Goal: Task Accomplishment & Management: Manage account settings

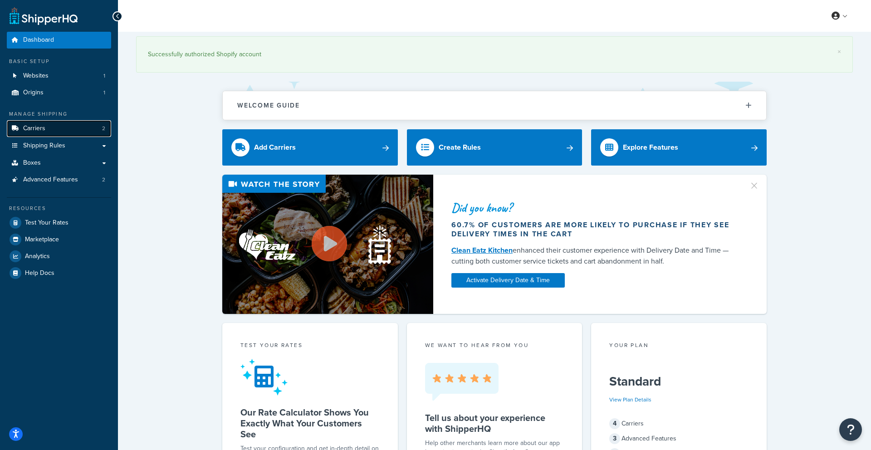
click at [65, 124] on link "Carriers 2" at bounding box center [59, 128] width 104 height 17
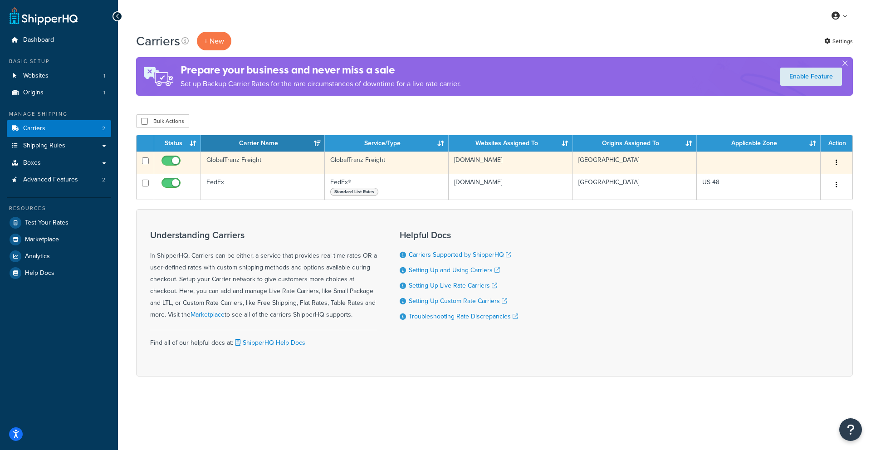
click at [225, 161] on td "GlobalTranz Freight" at bounding box center [263, 163] width 124 height 22
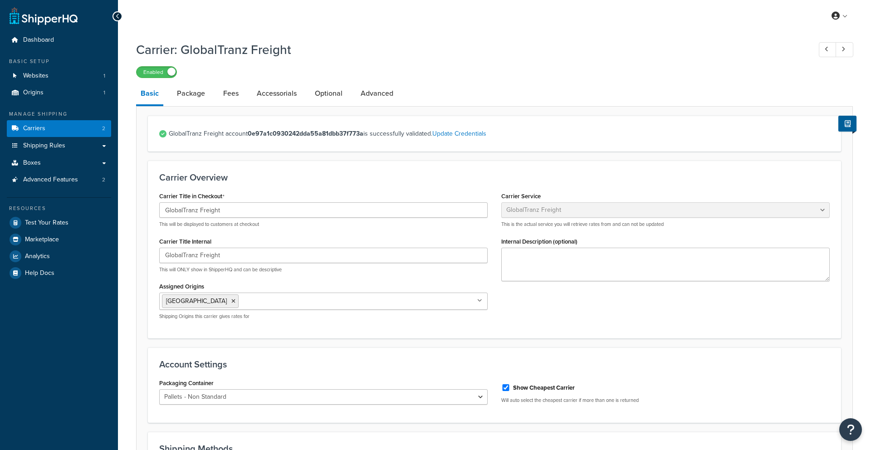
select select "globaltranzFreight"
select select "1"
click at [197, 95] on link "Package" at bounding box center [190, 94] width 37 height 22
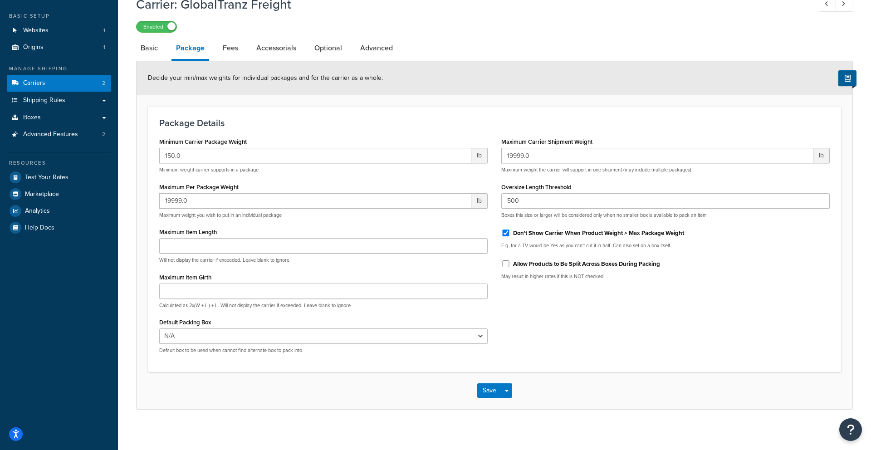
scroll to position [50, 0]
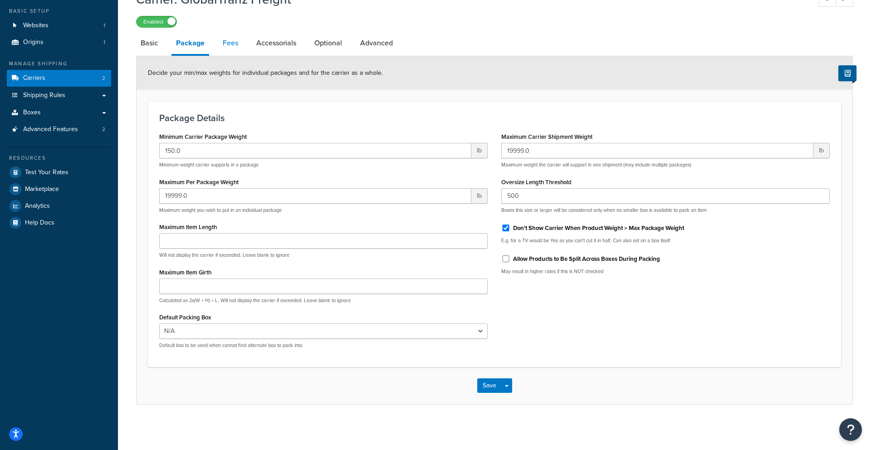
click at [229, 42] on link "Fees" at bounding box center [230, 43] width 25 height 22
select select "AFTER"
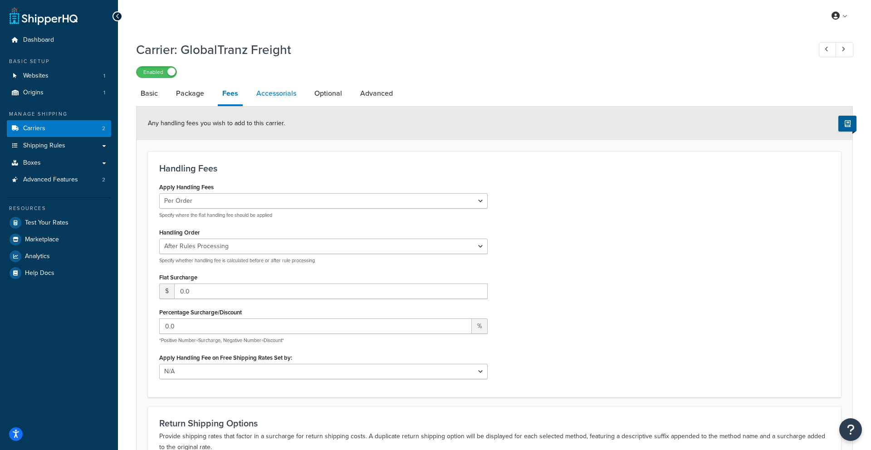
click at [271, 94] on link "Accessorials" at bounding box center [276, 94] width 49 height 22
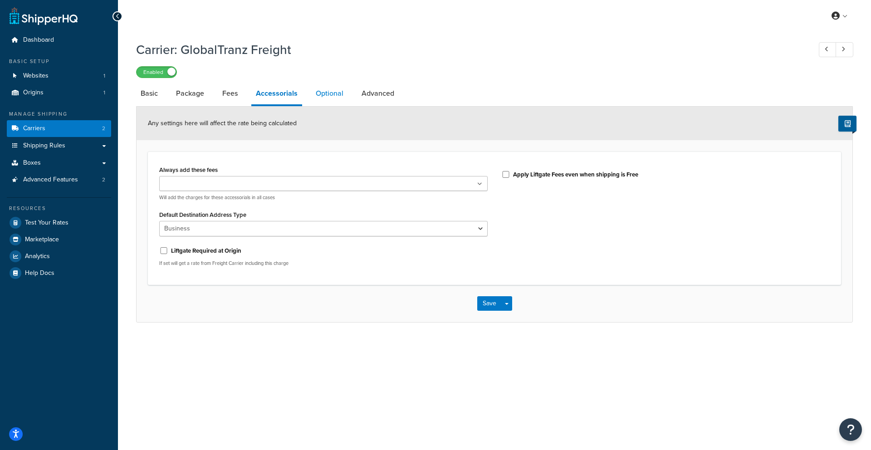
click at [331, 93] on link "Optional" at bounding box center [329, 94] width 37 height 22
select select "55"
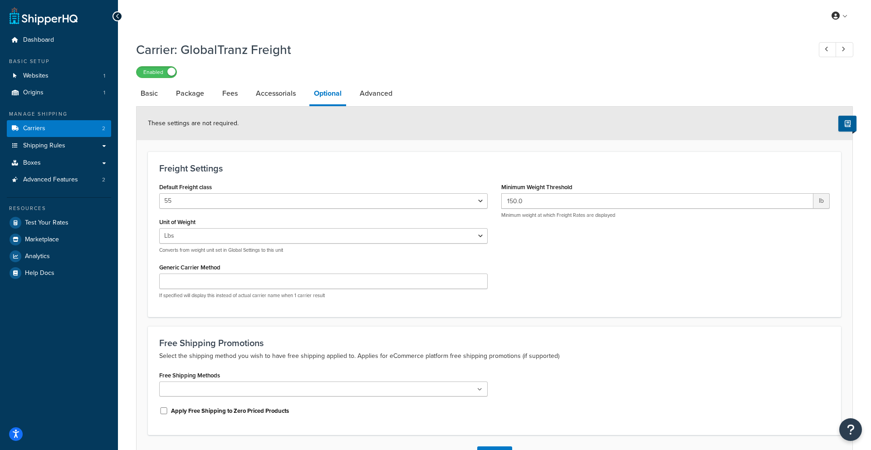
scroll to position [19, 0]
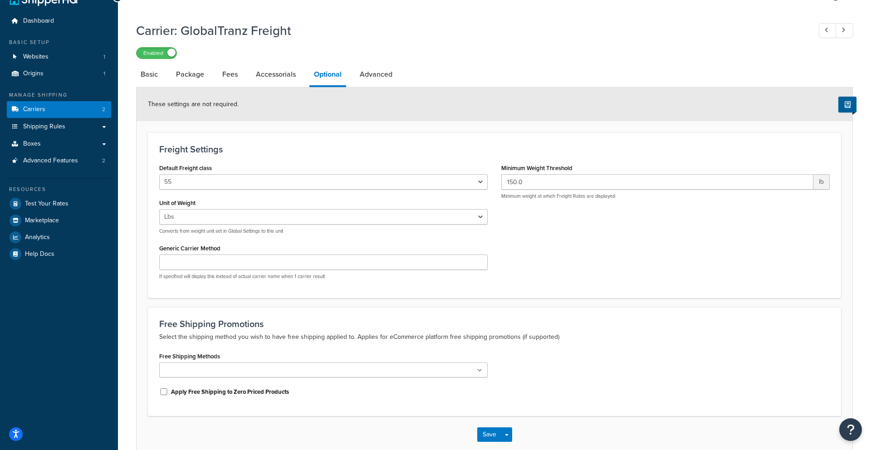
click at [207, 190] on div "Default Freight class 50 55 60 65 70 77.5 85 92.5 100 110 125 150 175 200 250 3…" at bounding box center [323, 224] width 342 height 125
click at [210, 184] on select "50 55 60 65 70 77.5 85 92.5 100 110 125 150 175 200 250 300 400 500" at bounding box center [323, 181] width 329 height 15
click at [376, 77] on link "Advanced" at bounding box center [376, 75] width 42 height 22
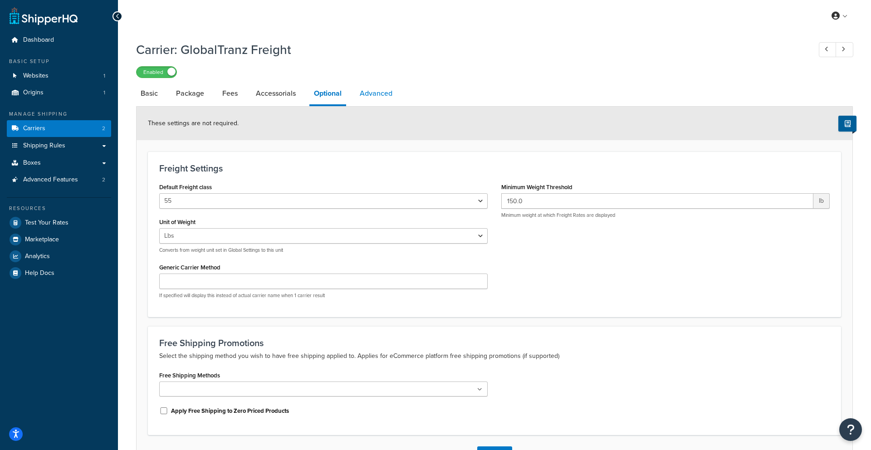
select select "false"
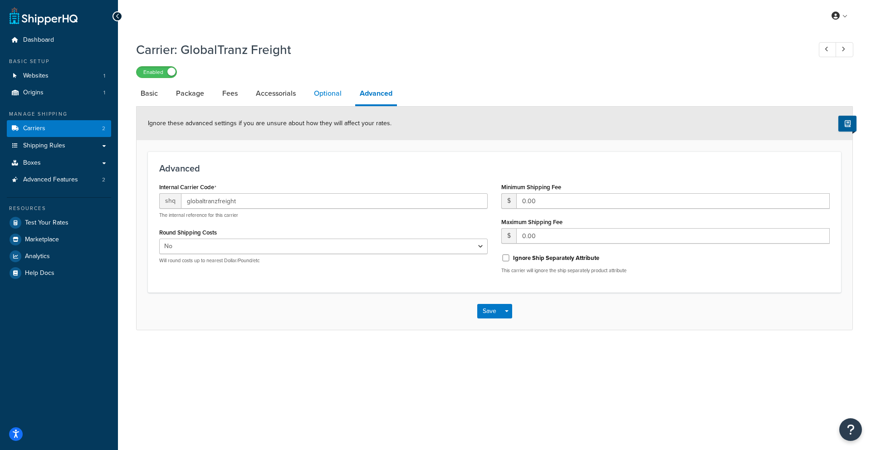
click at [323, 94] on link "Optional" at bounding box center [327, 94] width 37 height 22
select select "55"
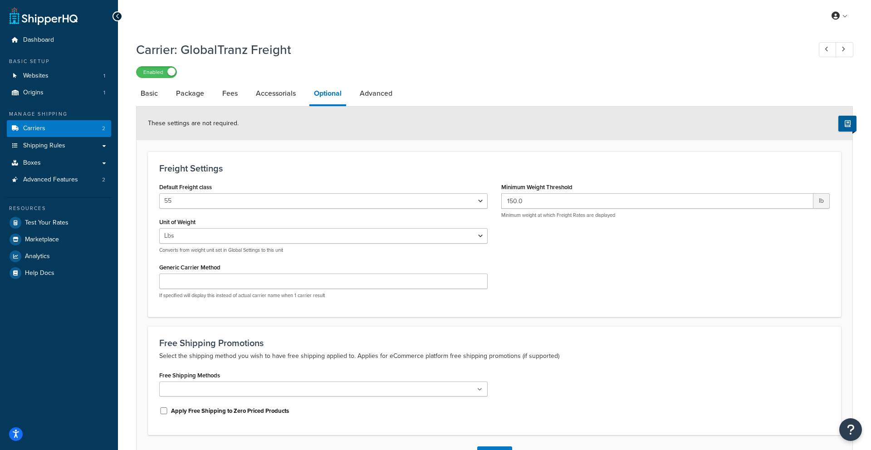
click at [129, 97] on div "Carrier: GlobalTranz Freight Enabled Basic Package Fees Accessorials Optional A…" at bounding box center [494, 265] width 753 height 459
click at [151, 97] on link "Basic" at bounding box center [149, 94] width 26 height 22
select select "globaltranzFreight"
select select "1"
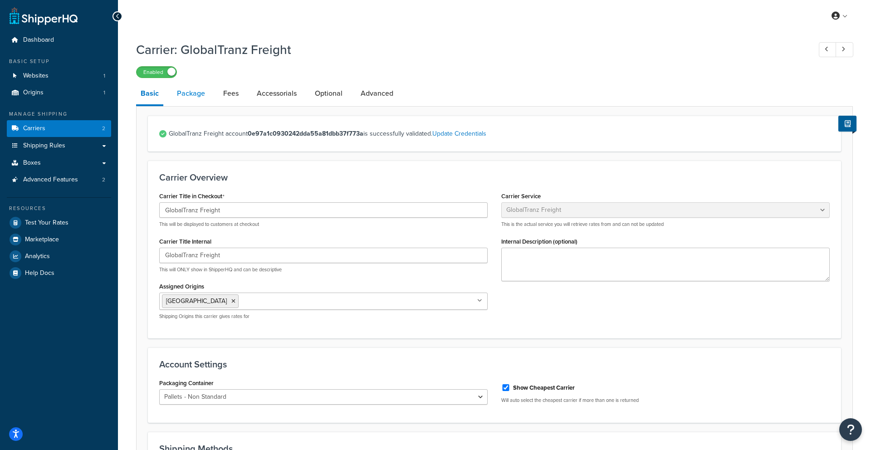
click at [194, 96] on link "Package" at bounding box center [190, 94] width 37 height 22
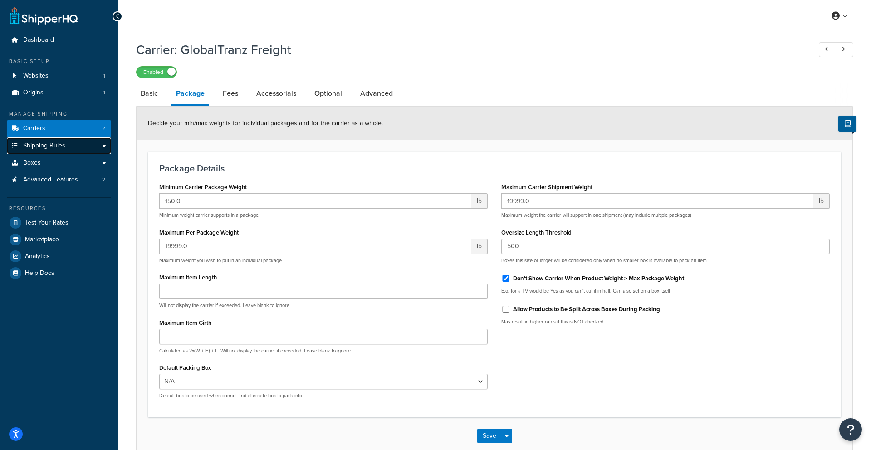
click at [29, 150] on link "Shipping Rules" at bounding box center [59, 146] width 104 height 17
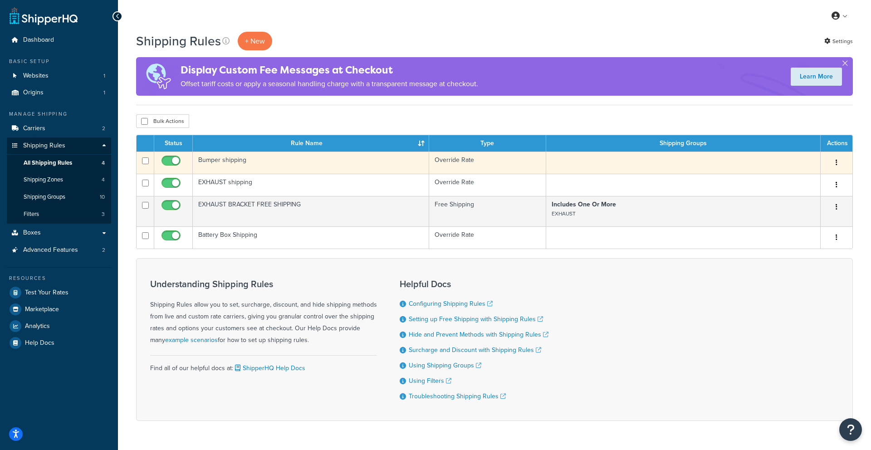
click at [177, 161] on input "checkbox" at bounding box center [172, 162] width 25 height 11
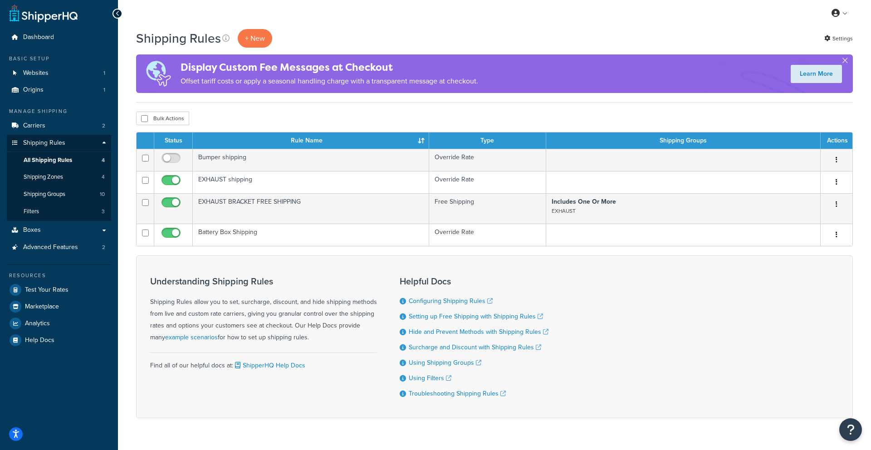
click at [278, 113] on div "Bulk Actions Duplicate Delete" at bounding box center [494, 119] width 717 height 14
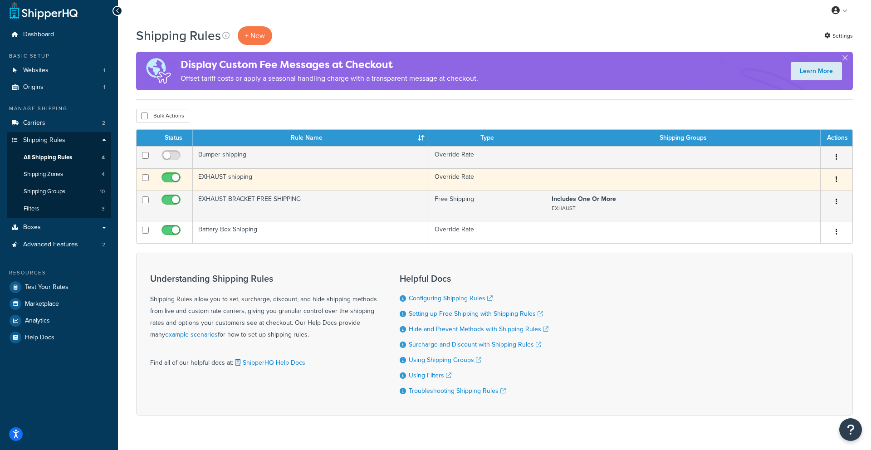
scroll to position [8, 0]
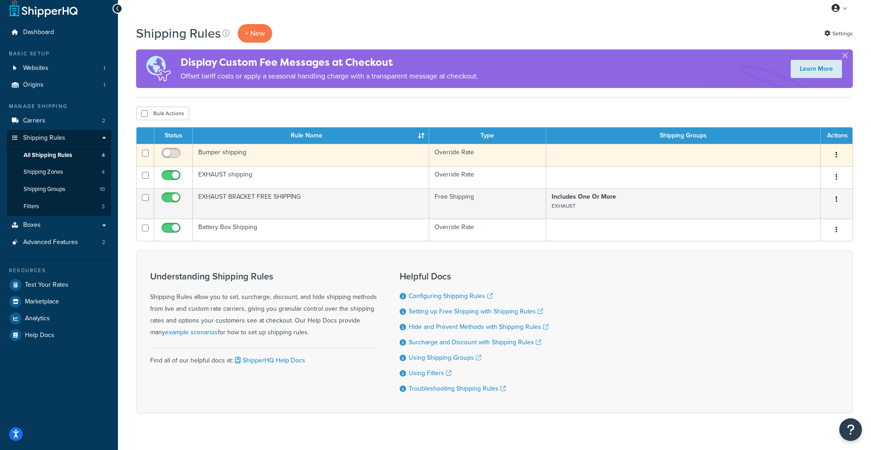
click at [167, 157] on input "checkbox" at bounding box center [172, 155] width 25 height 11
checkbox input "true"
click at [211, 157] on td "Bumper shipping" at bounding box center [311, 155] width 236 height 22
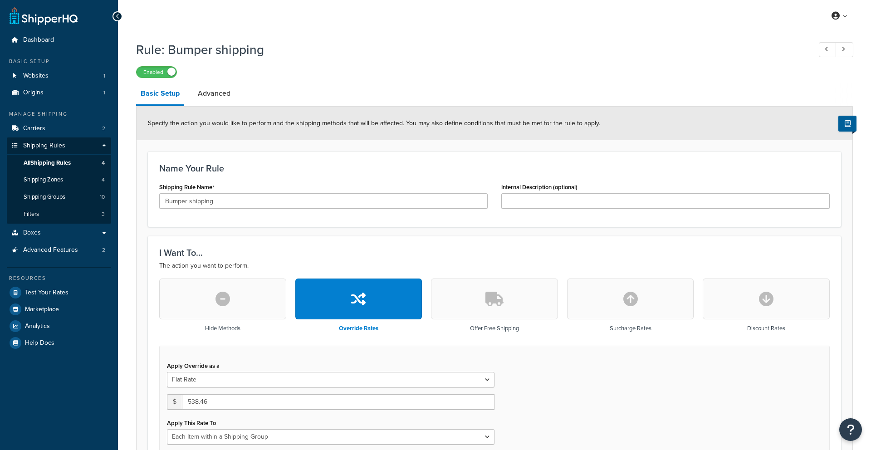
select select "ITEM"
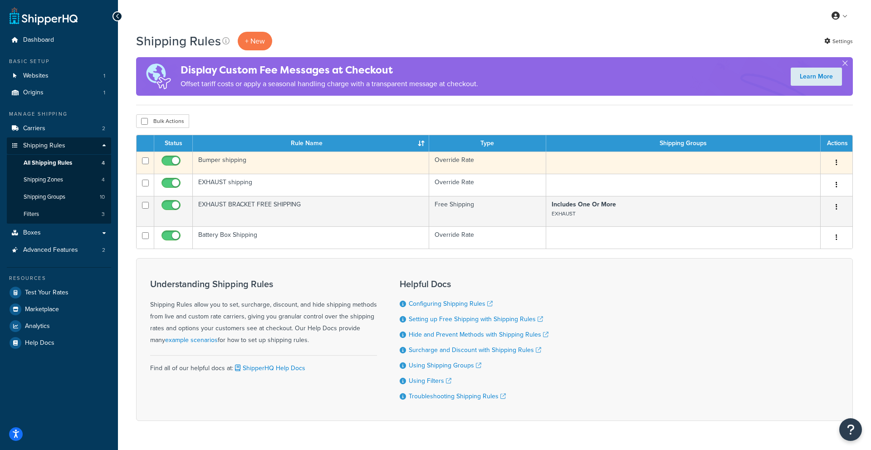
click at [173, 158] on input "checkbox" at bounding box center [172, 162] width 25 height 11
checkbox input "false"
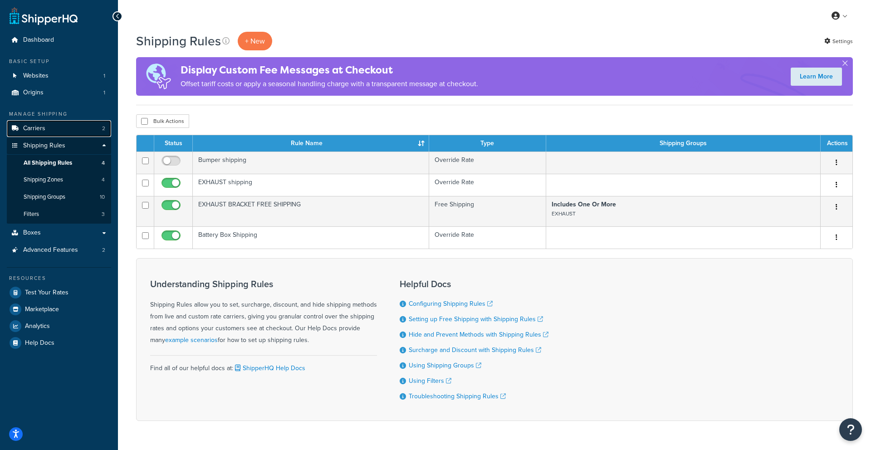
click at [46, 131] on link "Carriers 2" at bounding box center [59, 128] width 104 height 17
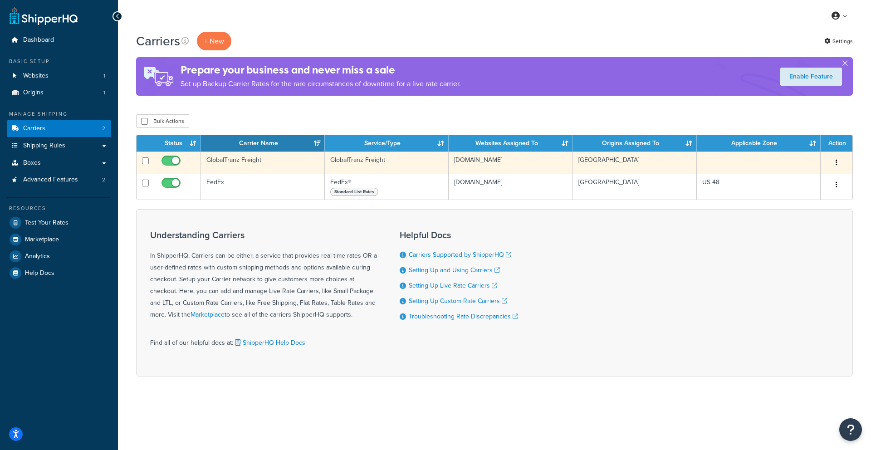
click at [226, 161] on td "GlobalTranz Freight" at bounding box center [263, 163] width 124 height 22
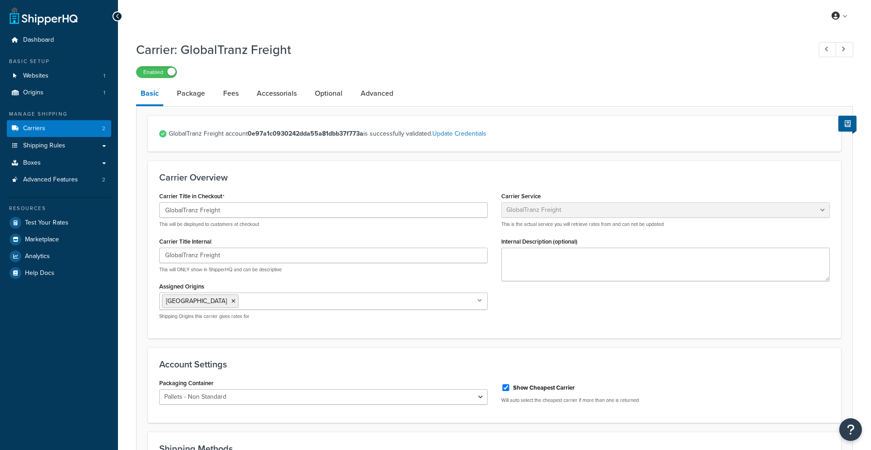
select select "globaltranzFreight"
select select "1"
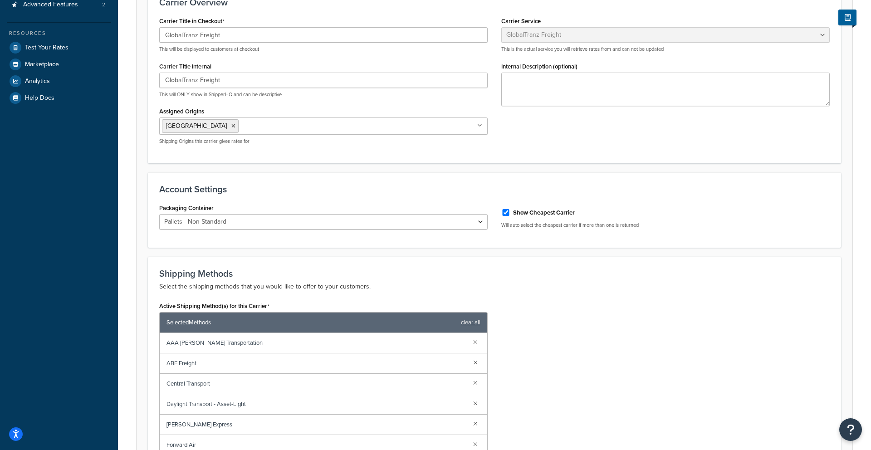
scroll to position [176, 0]
click at [255, 221] on select "Standard Pallets Pallets - Non Standard Cylinders Drums Pails Reels Rolls Tubes…" at bounding box center [323, 221] width 329 height 15
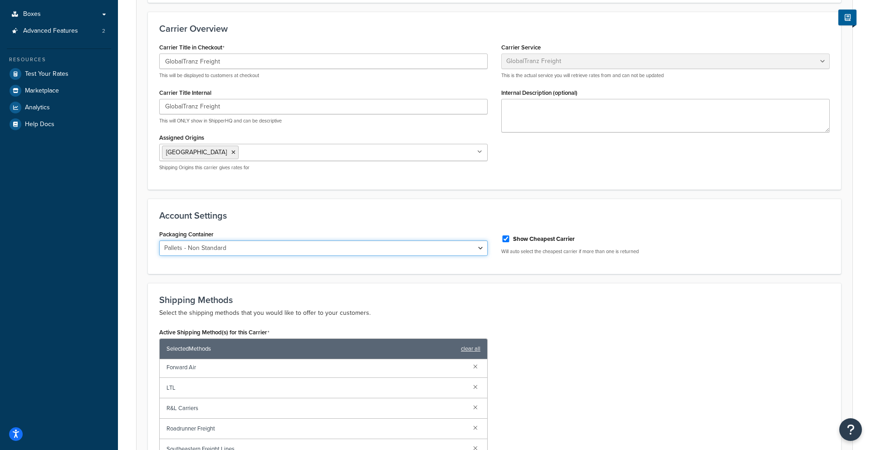
scroll to position [0, 0]
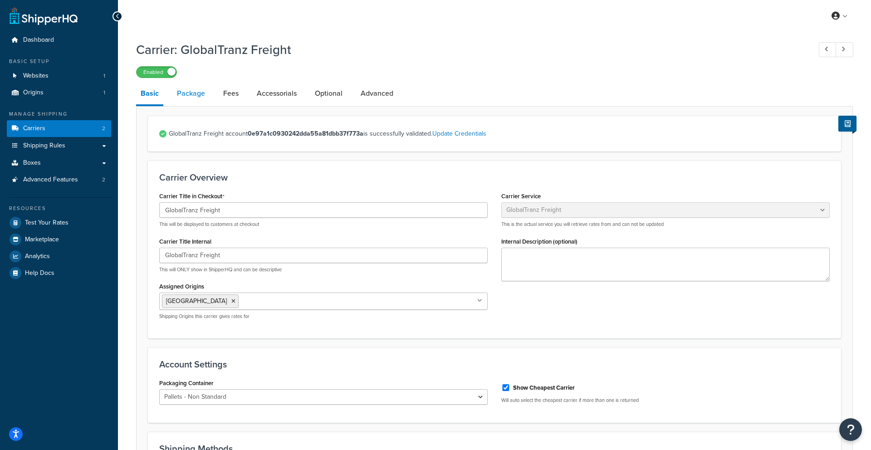
click at [189, 93] on link "Package" at bounding box center [190, 94] width 37 height 22
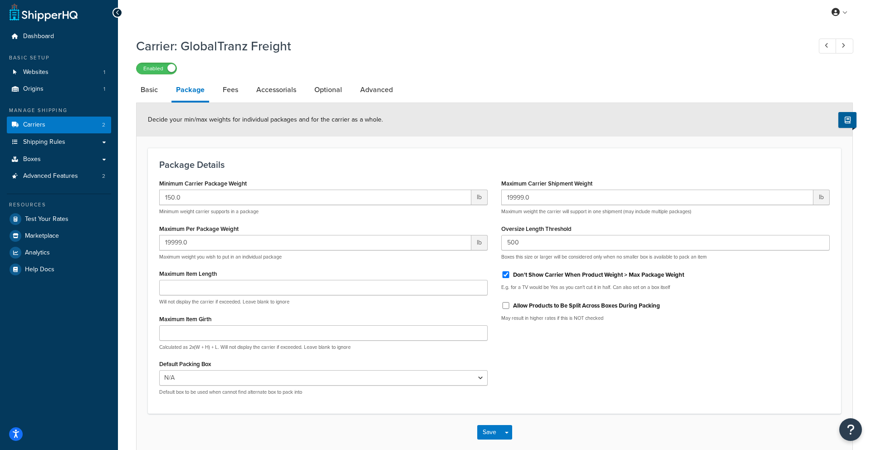
scroll to position [3, 0]
click at [137, 94] on link "Basic" at bounding box center [149, 90] width 26 height 22
select select "globaltranzFreight"
select select "1"
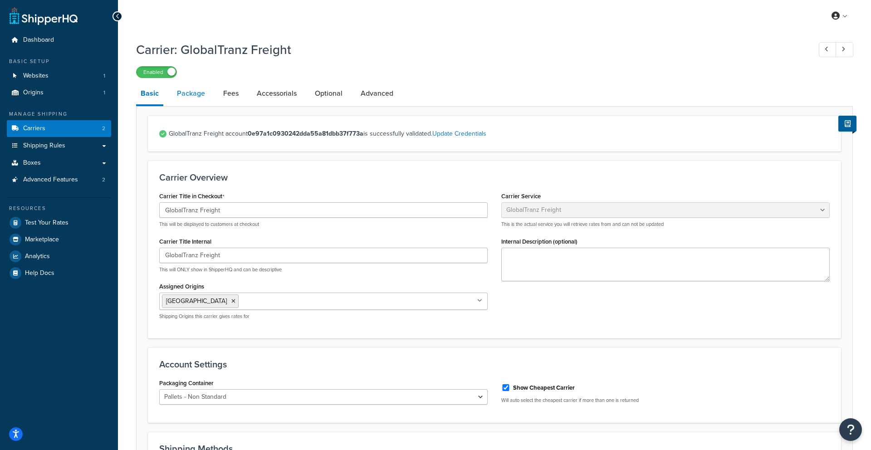
click at [196, 96] on link "Package" at bounding box center [190, 94] width 37 height 22
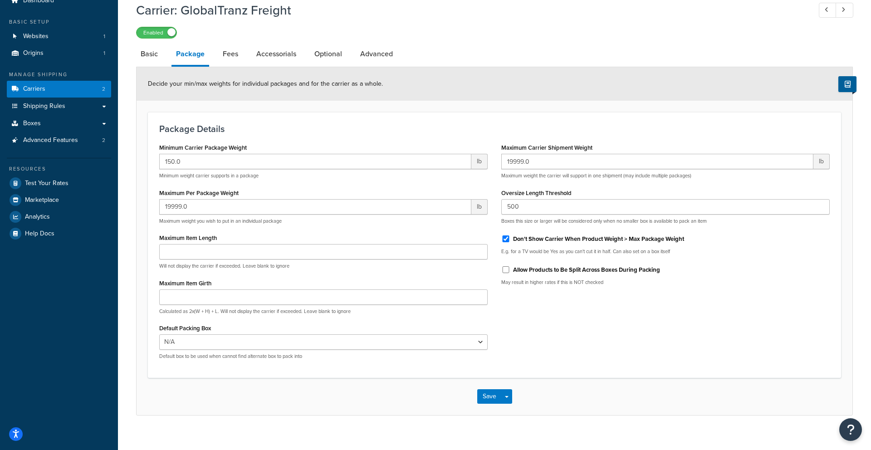
scroll to position [50, 0]
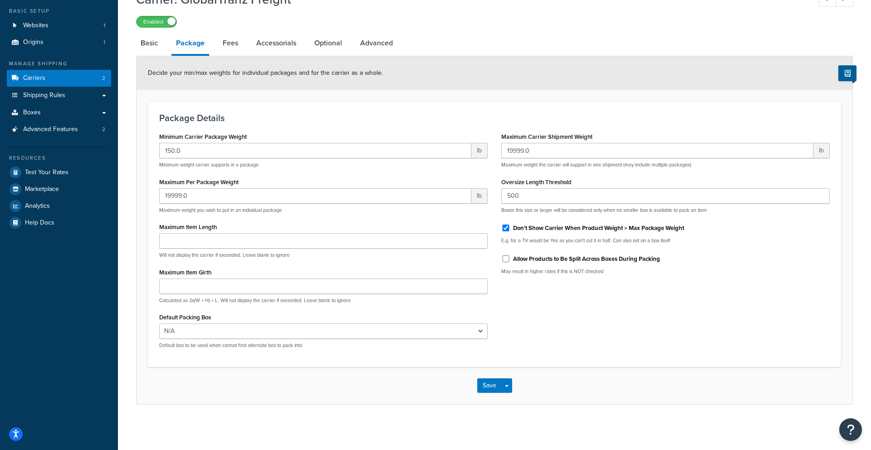
click at [243, 49] on li "Fees" at bounding box center [235, 43] width 34 height 22
click at [234, 47] on link "Fees" at bounding box center [230, 43] width 25 height 22
select select "AFTER"
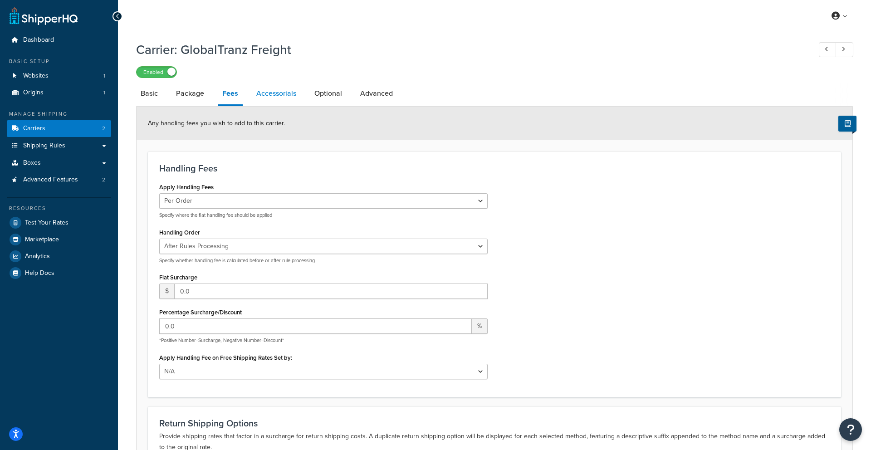
click at [272, 98] on link "Accessorials" at bounding box center [276, 94] width 49 height 22
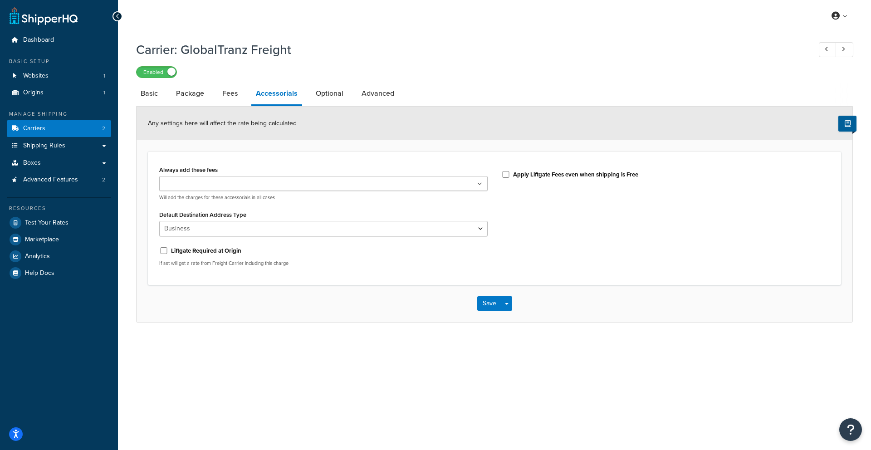
click at [309, 94] on li "Accessorials" at bounding box center [281, 95] width 60 height 24
click at [313, 93] on link "Optional" at bounding box center [329, 94] width 37 height 22
select select "55"
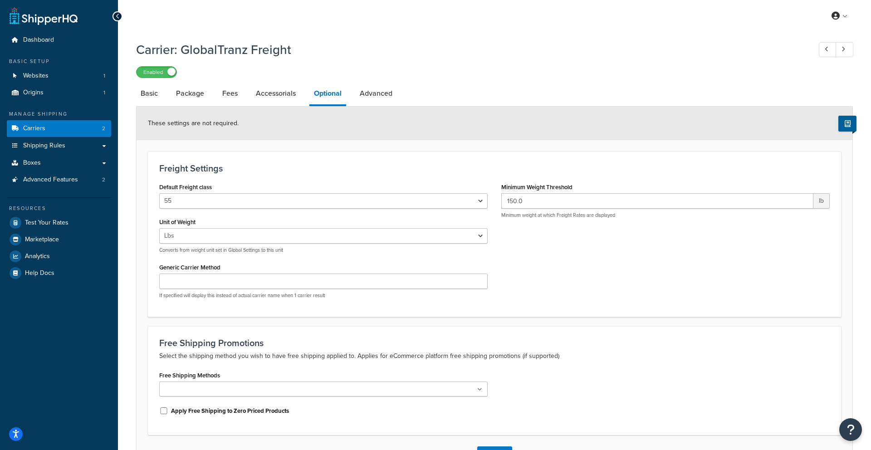
scroll to position [68, 0]
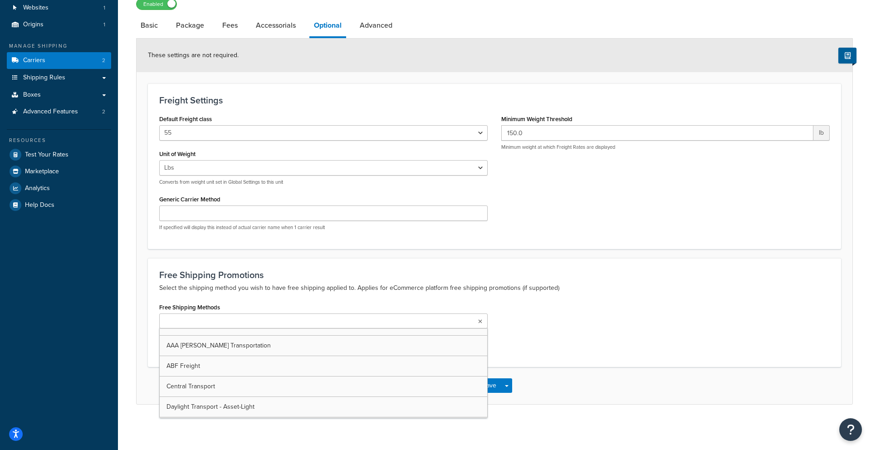
click at [310, 319] on ul at bounding box center [323, 321] width 329 height 15
click at [316, 283] on p "Select the shipping method you wish to have free shipping applied to. Applies f…" at bounding box center [494, 288] width 671 height 11
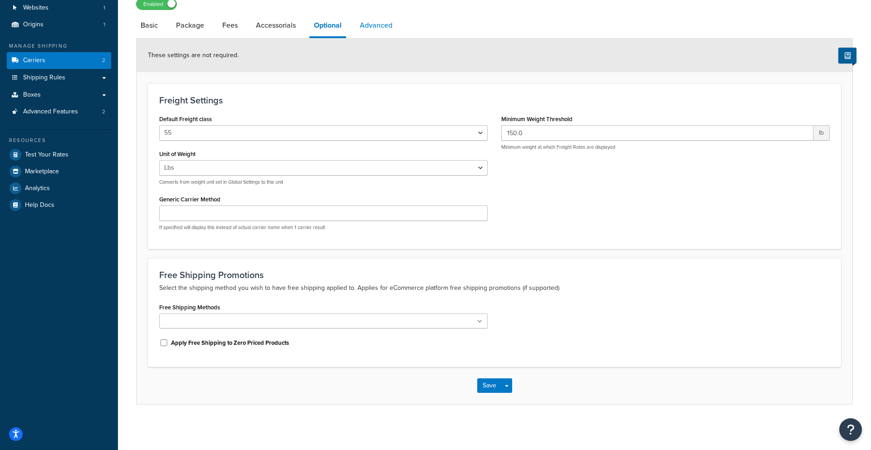
click at [368, 32] on link "Advanced" at bounding box center [376, 26] width 42 height 22
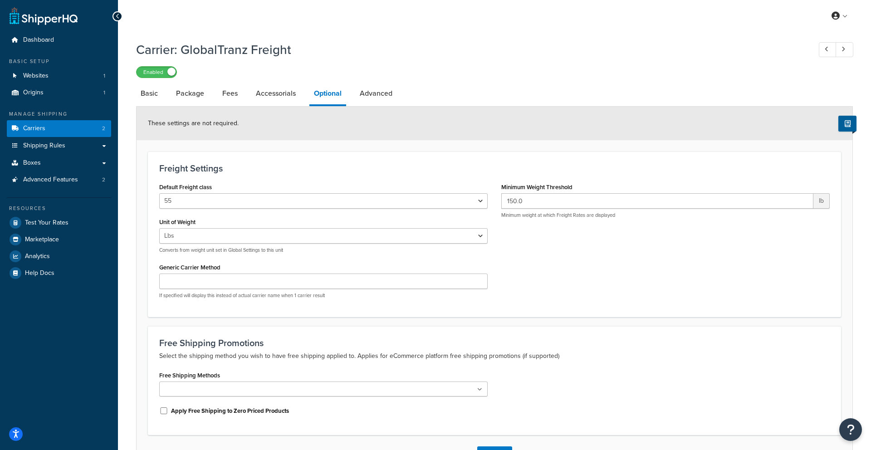
select select "false"
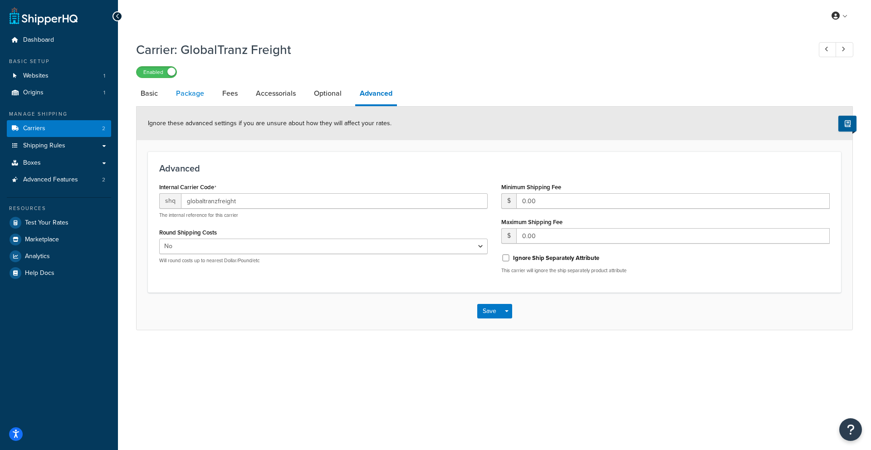
click at [191, 96] on link "Package" at bounding box center [190, 94] width 37 height 22
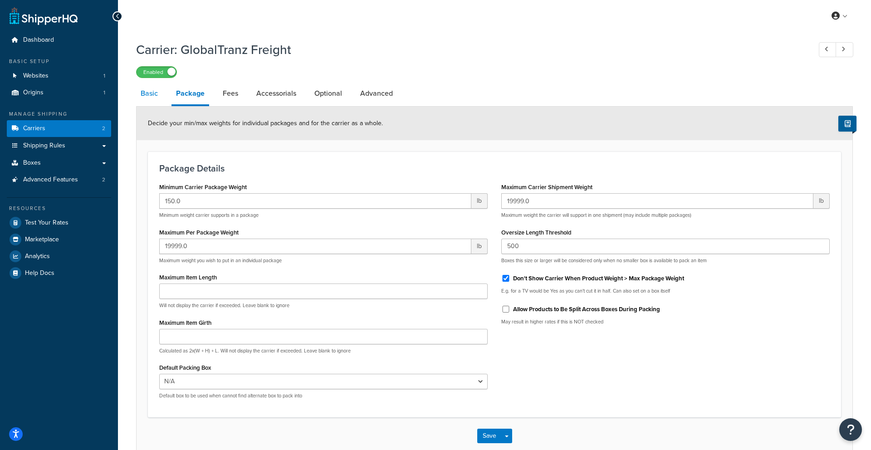
click at [151, 97] on link "Basic" at bounding box center [149, 94] width 26 height 22
select select "globaltranzFreight"
select select "1"
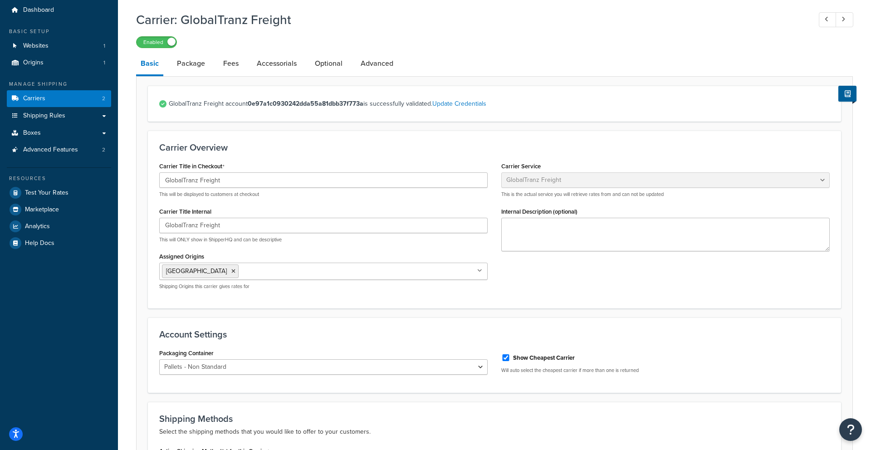
scroll to position [43, 0]
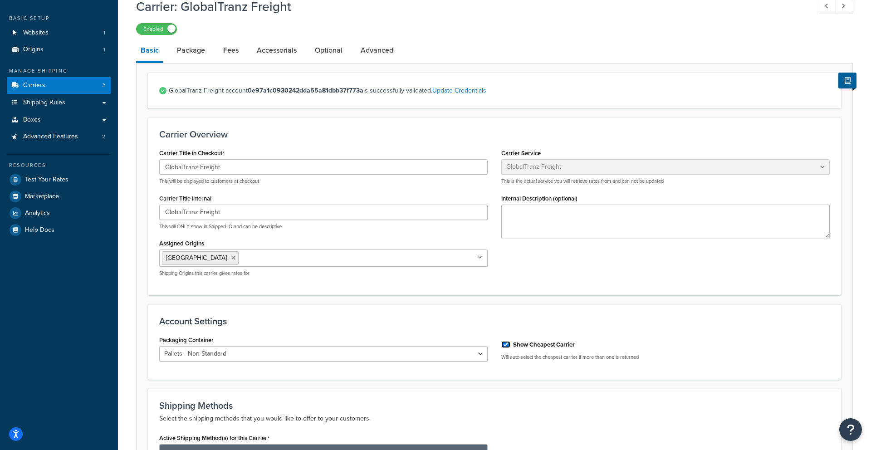
click at [508, 345] on input "Show Cheapest Carrier" at bounding box center [505, 344] width 9 height 7
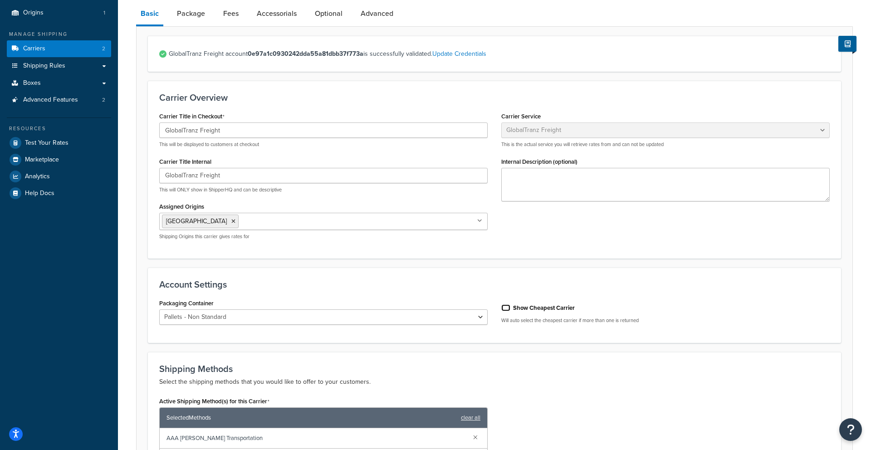
scroll to position [81, 0]
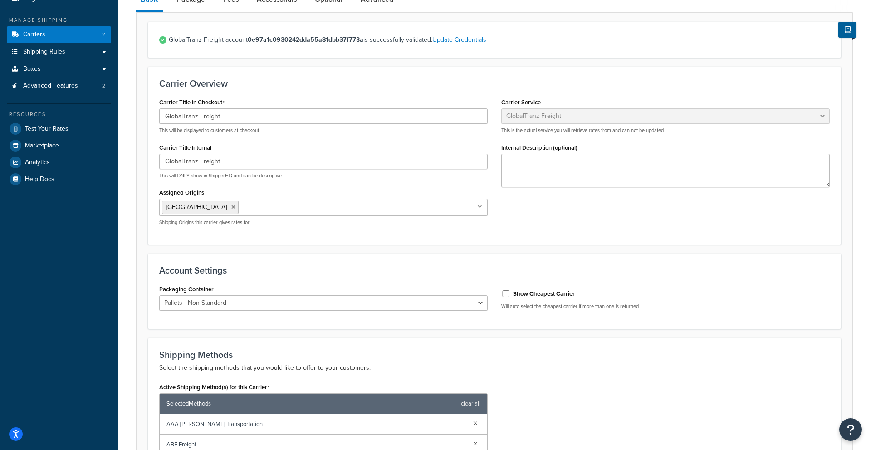
click at [508, 302] on div "Show Cheapest Carrier Will auto select the cheapest carrier if more than one is…" at bounding box center [665, 298] width 329 height 24
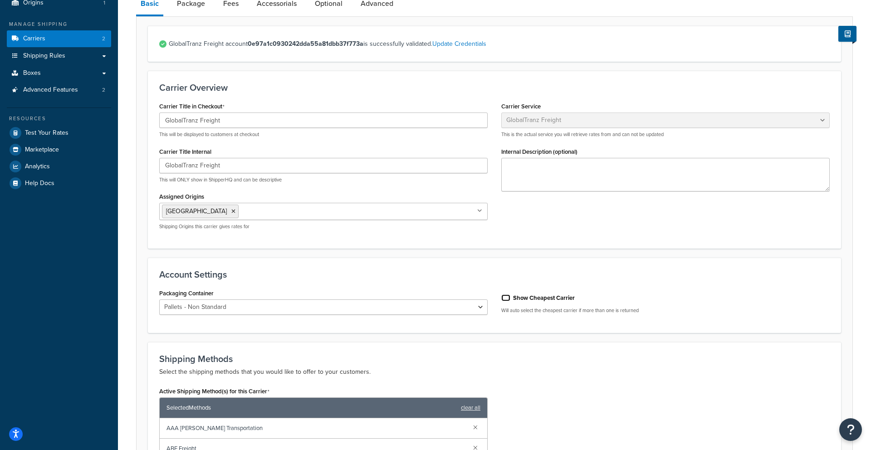
scroll to position [92, 0]
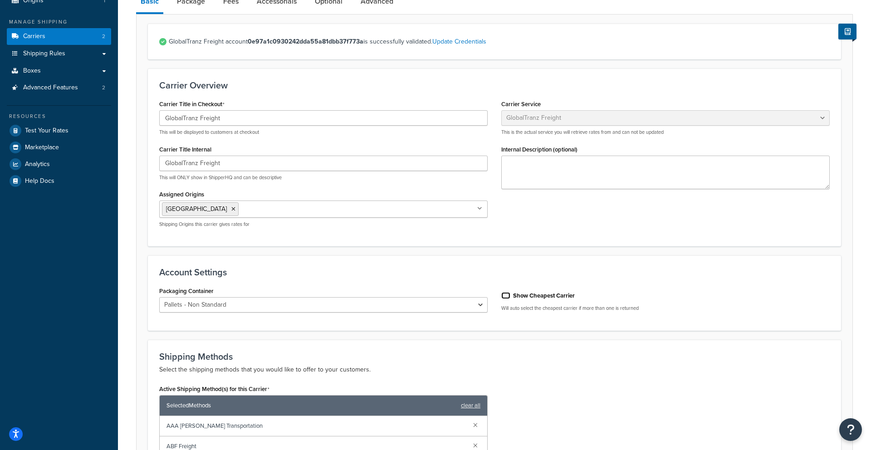
click at [507, 298] on input "Show Cheapest Carrier" at bounding box center [505, 295] width 9 height 7
checkbox input "true"
click at [462, 309] on select "Standard Pallets Pallets - Non Standard Cylinders Drums Pails Reels Rolls Tubes…" at bounding box center [323, 304] width 329 height 15
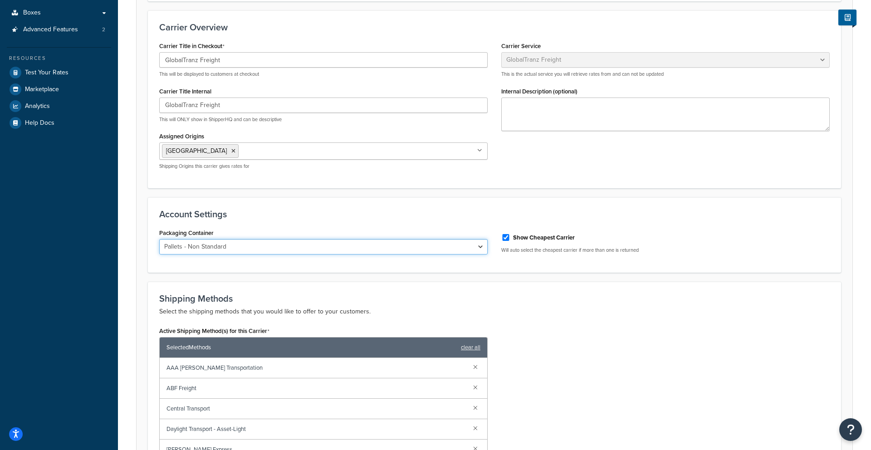
scroll to position [153, 0]
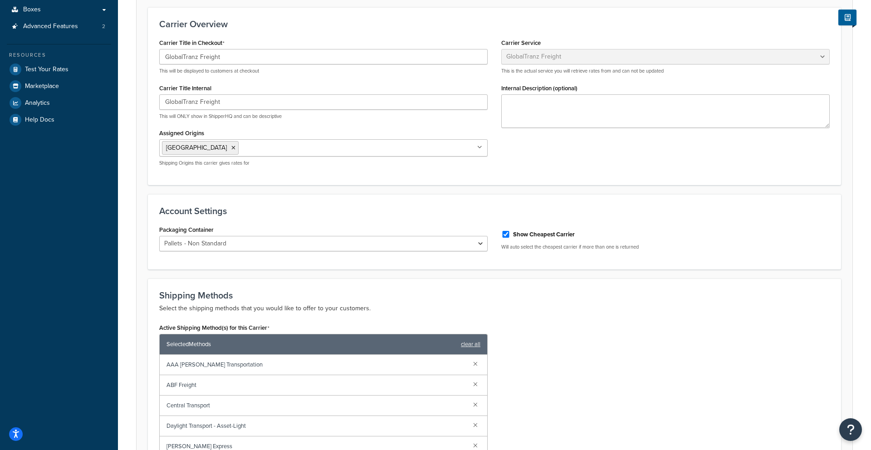
click at [603, 289] on div "Shipping Methods Select the shipping methods that you would like to offer to yo…" at bounding box center [494, 426] width 693 height 295
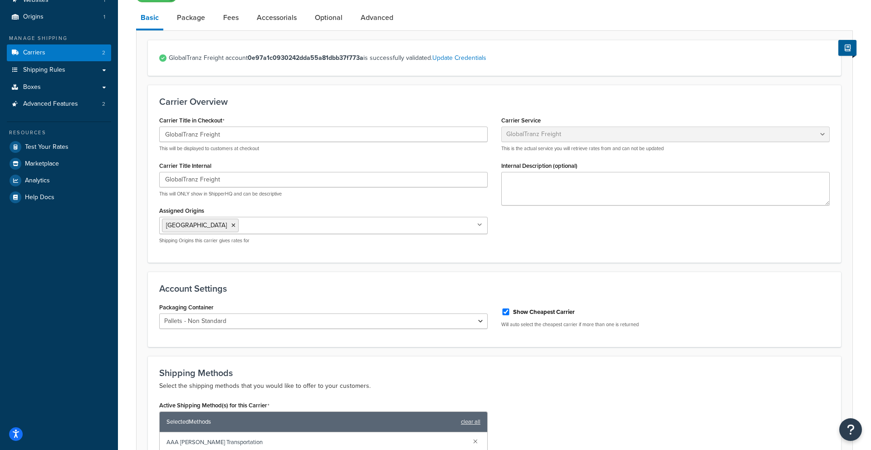
scroll to position [75, 0]
click at [189, 18] on link "Package" at bounding box center [190, 18] width 37 height 22
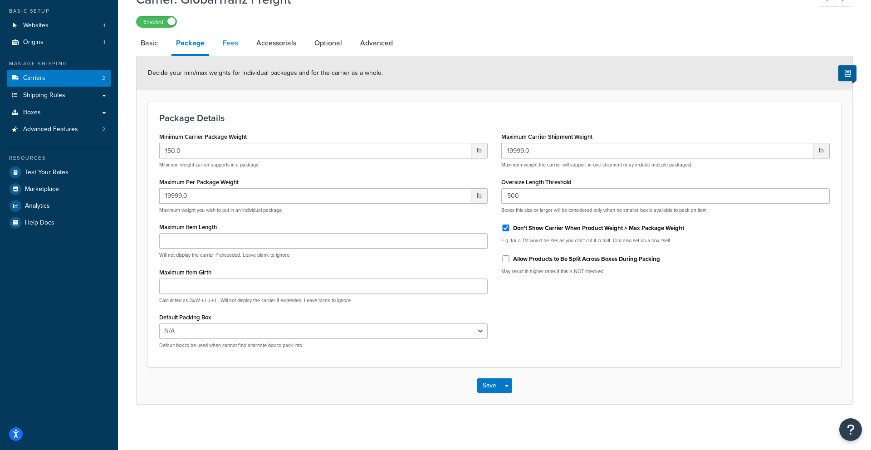
click at [236, 42] on link "Fees" at bounding box center [230, 43] width 25 height 22
select select "AFTER"
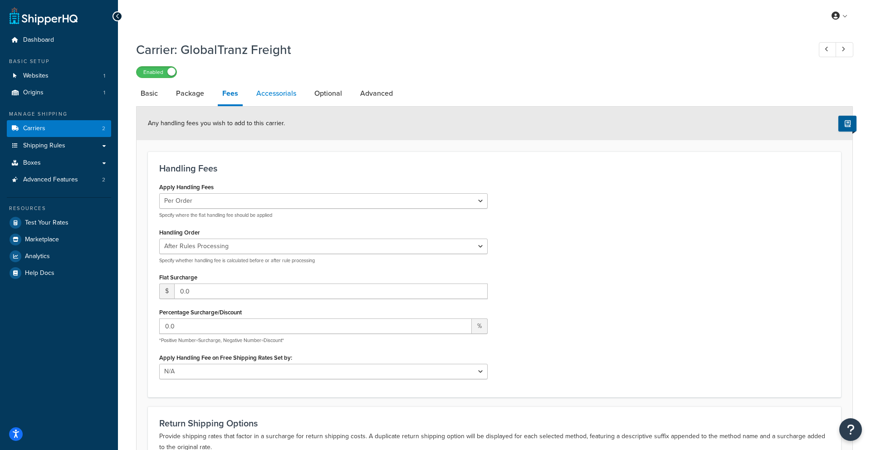
click at [292, 93] on link "Accessorials" at bounding box center [276, 94] width 49 height 22
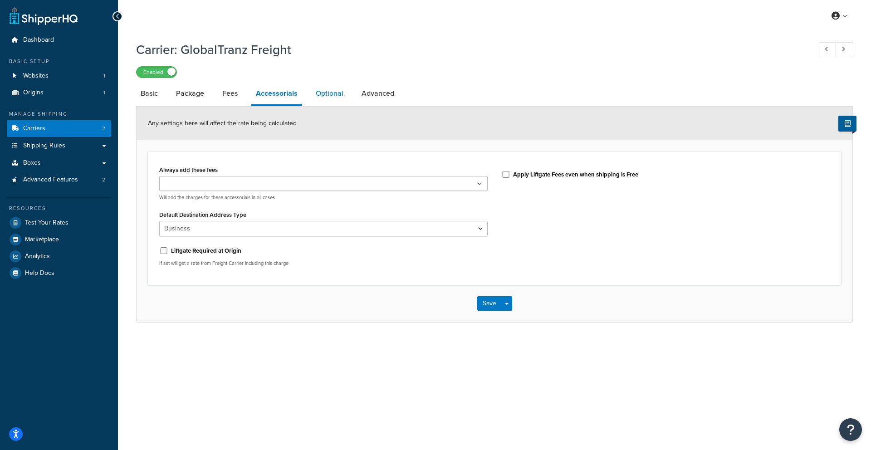
click at [315, 91] on link "Optional" at bounding box center [329, 94] width 37 height 22
select select "55"
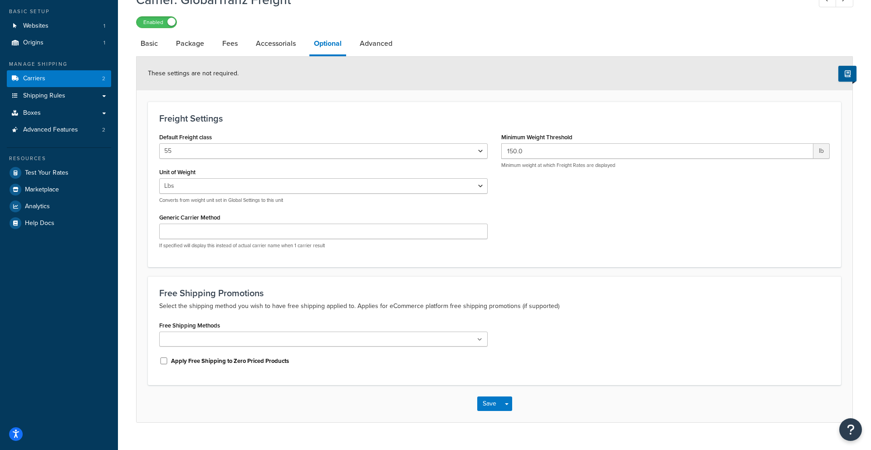
scroll to position [59, 0]
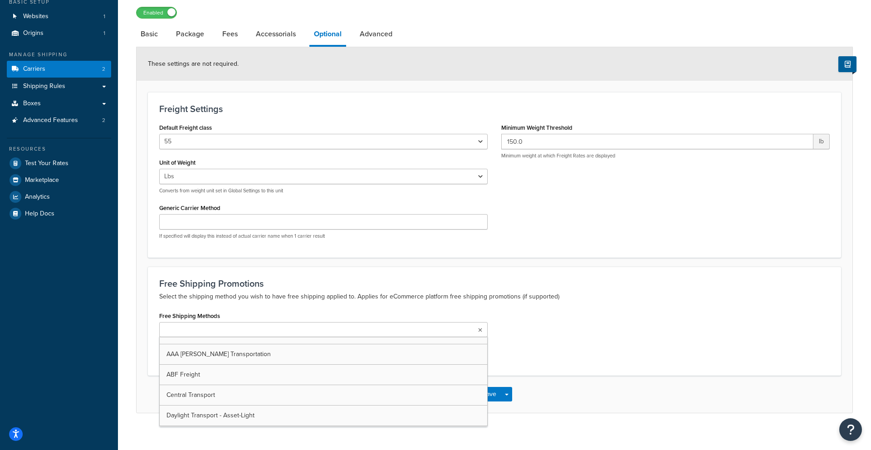
click at [439, 330] on ul at bounding box center [323, 329] width 329 height 15
click at [440, 331] on ul at bounding box center [323, 329] width 329 height 15
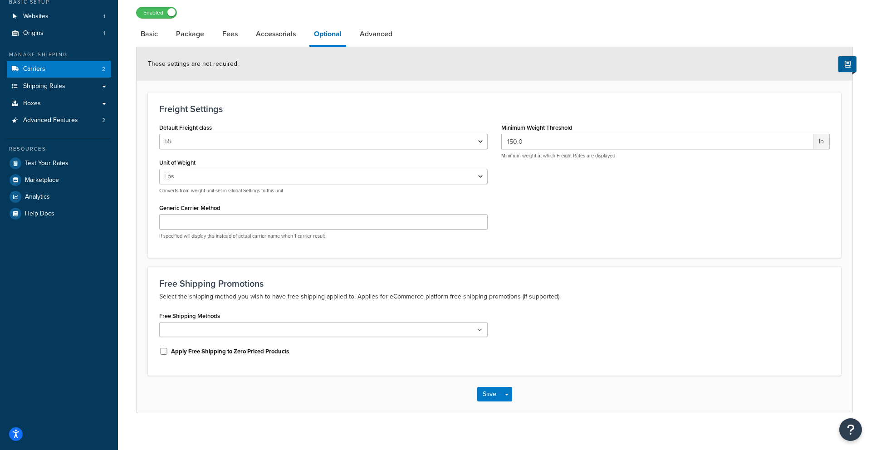
click at [408, 301] on p "Select the shipping method you wish to have free shipping applied to. Applies f…" at bounding box center [494, 296] width 671 height 11
click at [394, 31] on link "Advanced" at bounding box center [376, 34] width 42 height 22
select select "false"
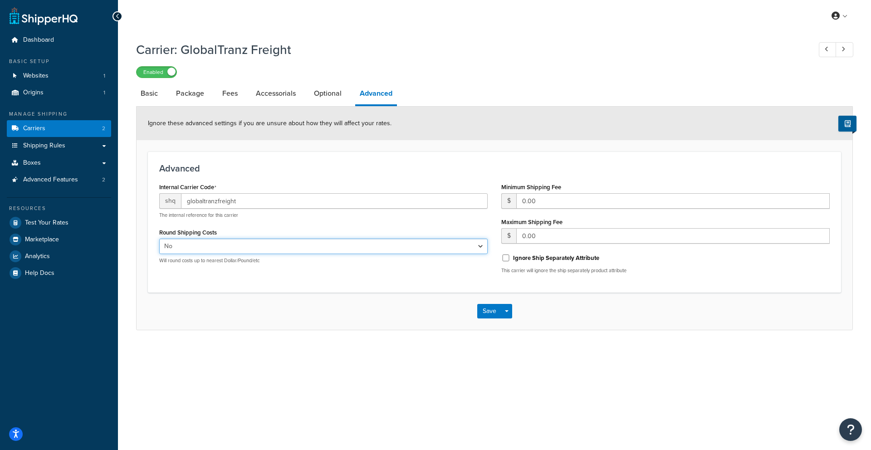
click at [390, 247] on select "Yes No" at bounding box center [323, 246] width 329 height 15
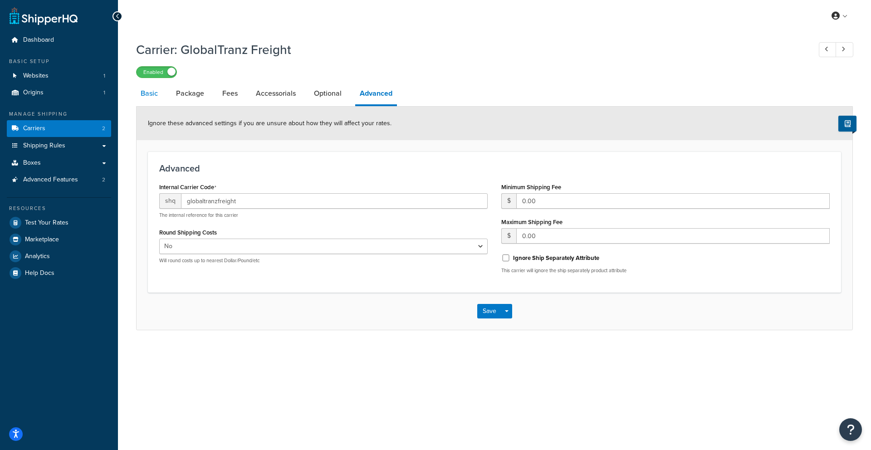
click at [157, 98] on link "Basic" at bounding box center [149, 94] width 26 height 22
select select "globaltranzFreight"
select select "1"
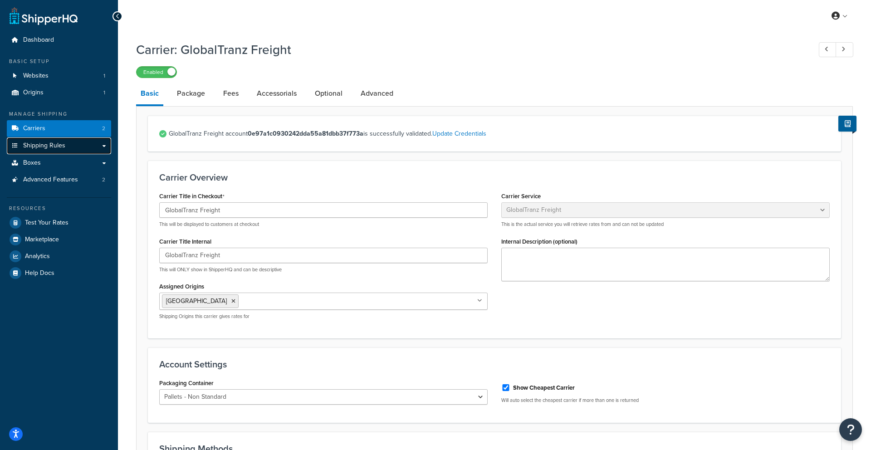
click at [79, 148] on link "Shipping Rules" at bounding box center [59, 146] width 104 height 17
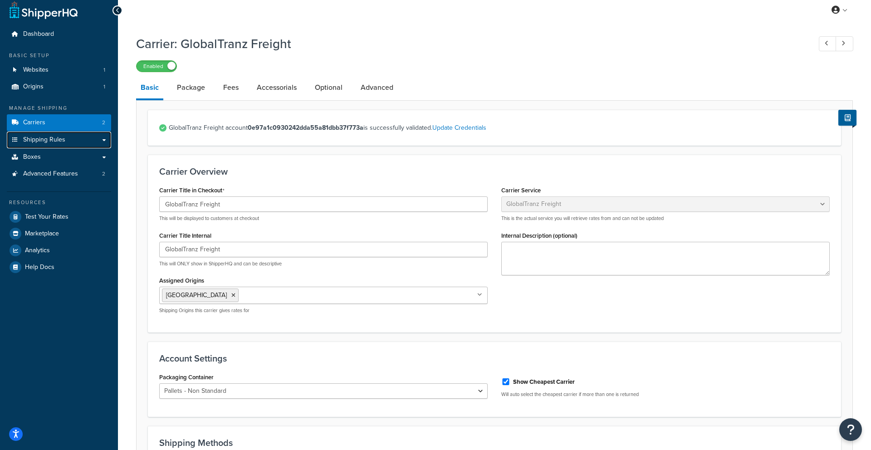
scroll to position [5, 0]
click at [507, 382] on input "Show Cheapest Carrier" at bounding box center [505, 382] width 9 height 7
checkbox input "false"
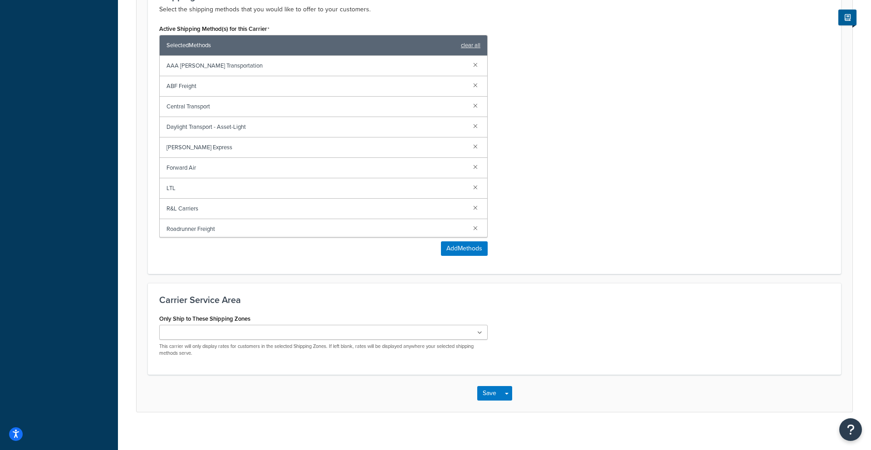
scroll to position [460, 0]
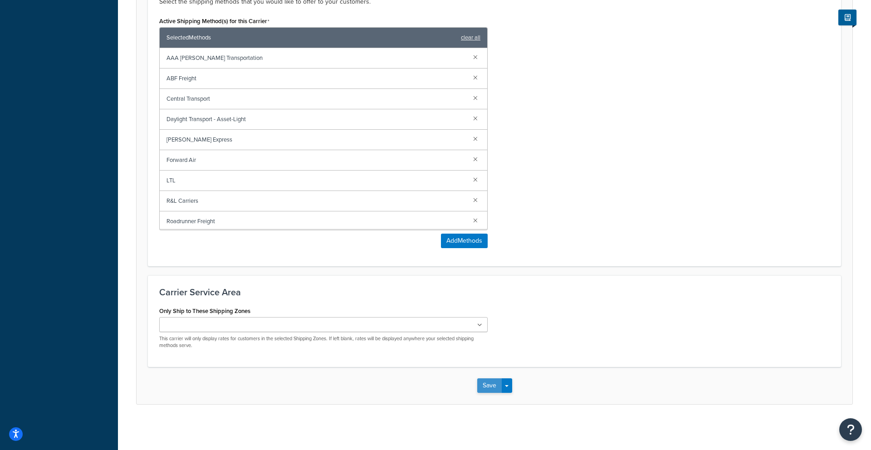
click at [497, 383] on button "Save" at bounding box center [489, 385] width 25 height 15
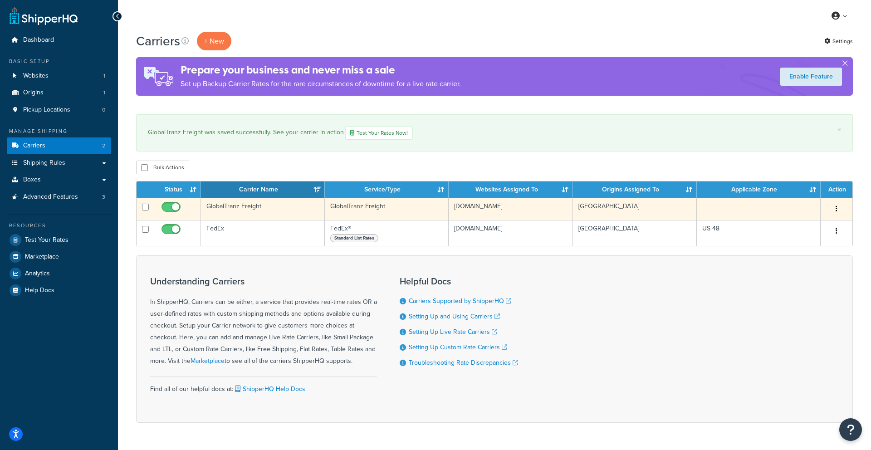
click at [257, 206] on td "GlobalTranz Freight" at bounding box center [263, 209] width 124 height 22
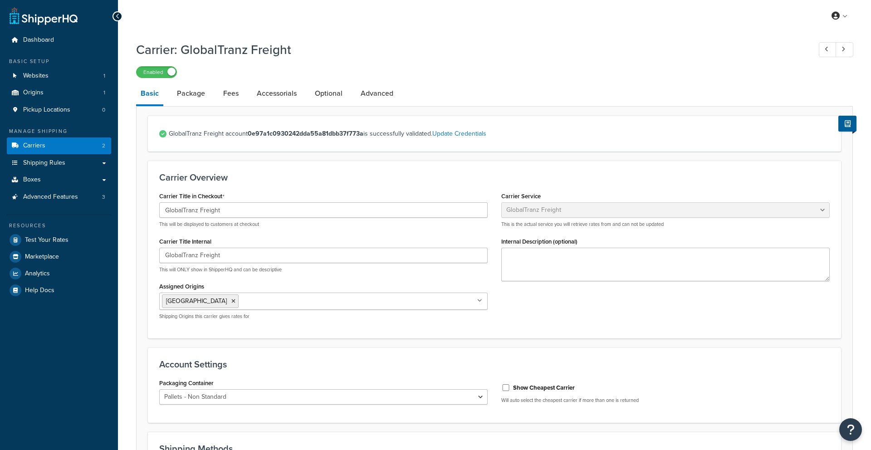
select select "globaltranzFreight"
select select "1"
click at [197, 94] on link "Package" at bounding box center [190, 94] width 37 height 22
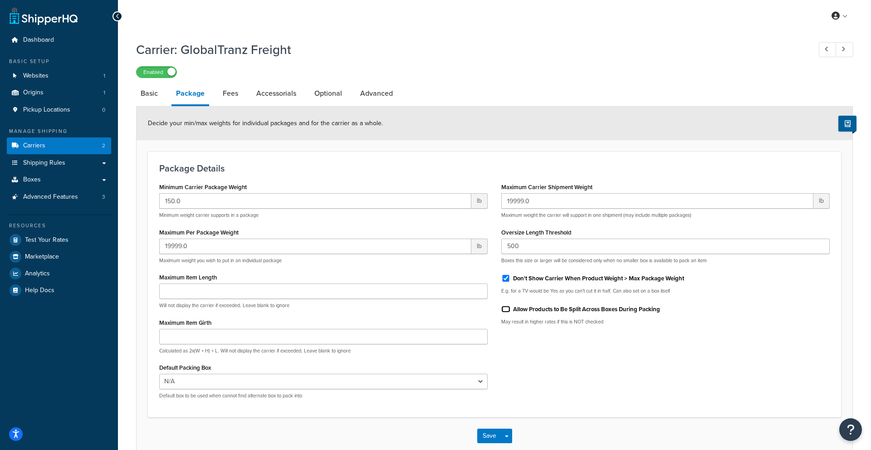
click at [507, 309] on input "Allow Products to Be Split Across Boxes During Packing" at bounding box center [505, 309] width 9 height 7
checkbox input "true"
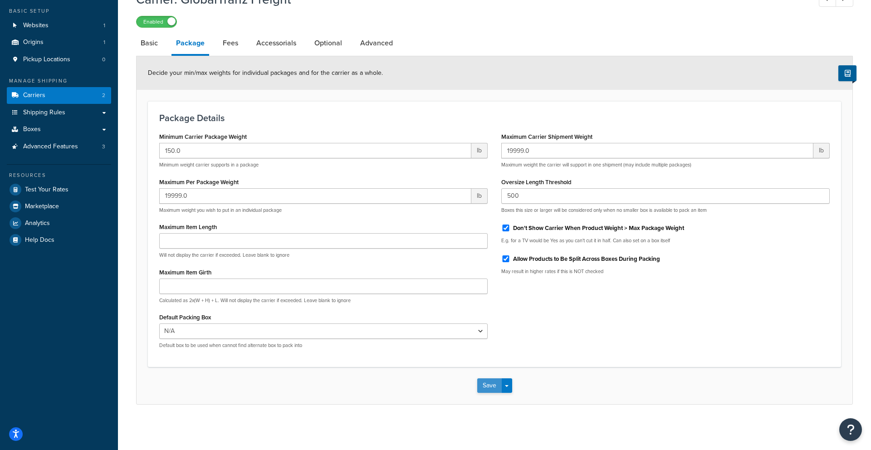
click at [491, 384] on button "Save" at bounding box center [489, 385] width 25 height 15
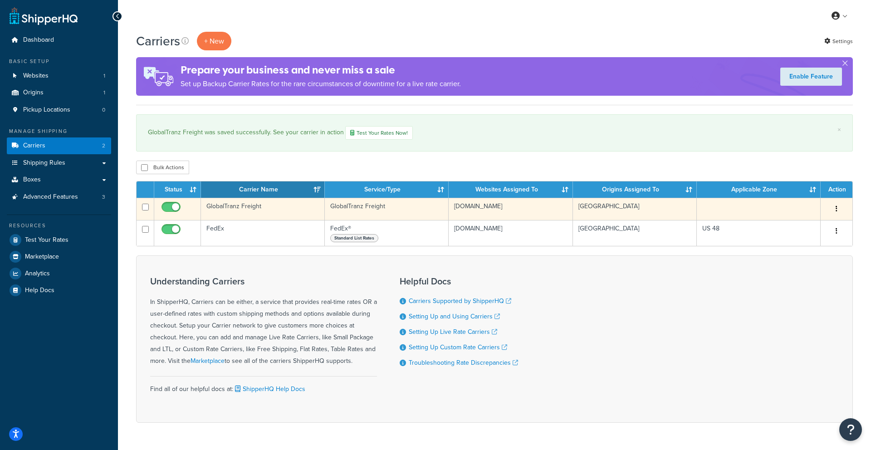
click at [231, 206] on td "GlobalTranz Freight" at bounding box center [263, 209] width 124 height 22
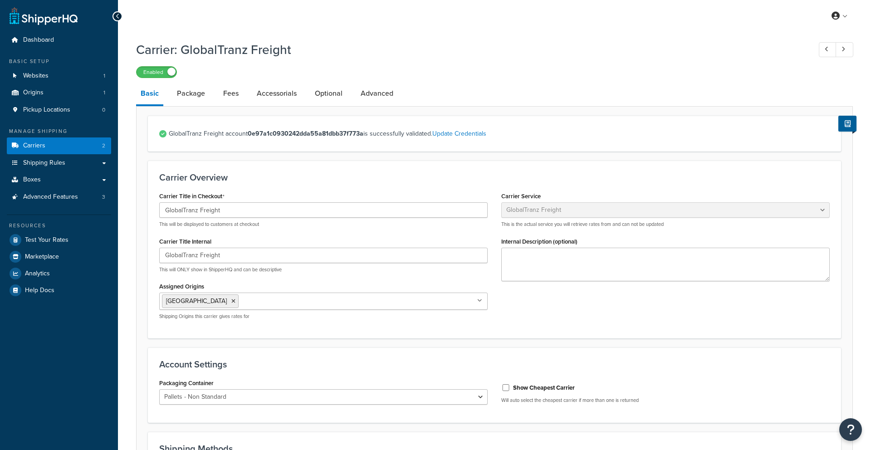
select select "globaltranzFreight"
select select "1"
drag, startPoint x: 255, startPoint y: 93, endPoint x: 251, endPoint y: 93, distance: 5.0
click at [255, 93] on link "Accessorials" at bounding box center [276, 94] width 49 height 22
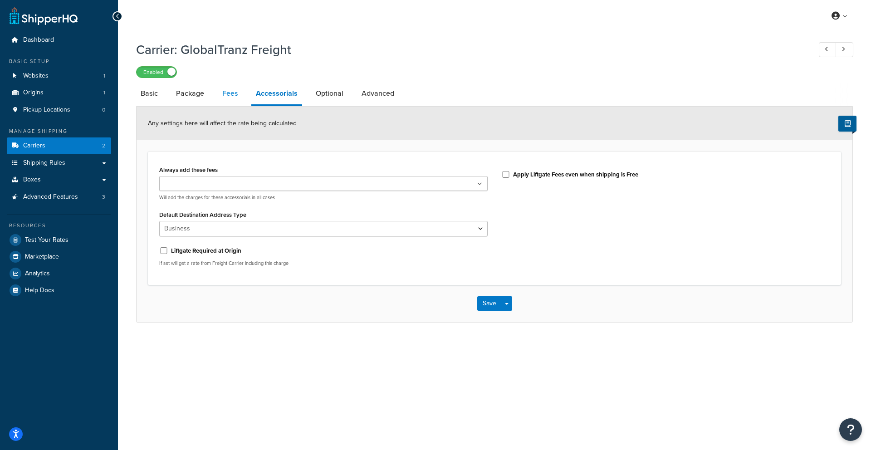
click at [231, 94] on link "Fees" at bounding box center [230, 94] width 25 height 22
select select "AFTER"
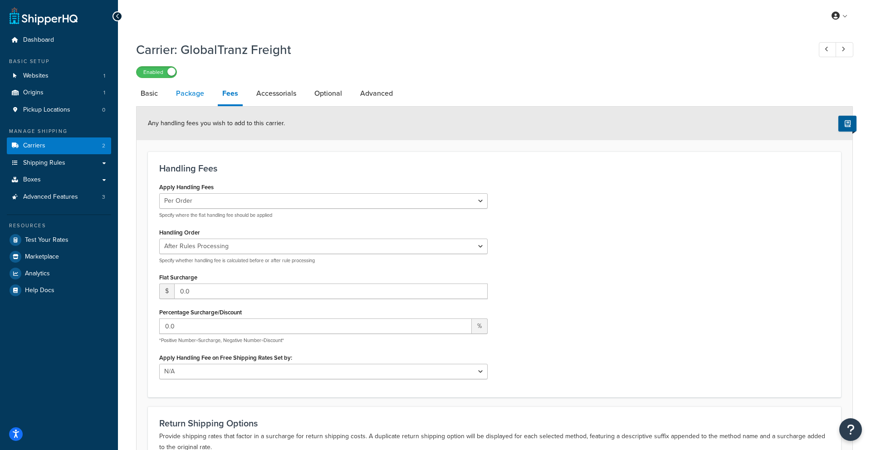
click at [202, 95] on link "Package" at bounding box center [190, 94] width 37 height 22
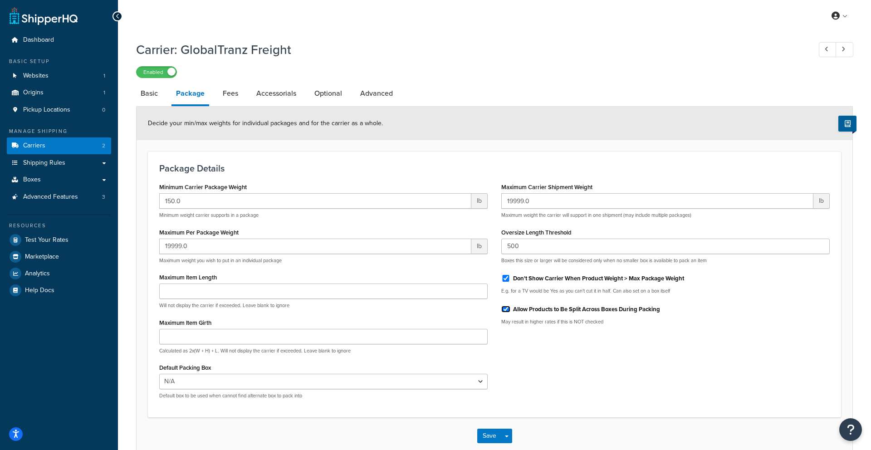
click at [509, 310] on input "Allow Products to Be Split Across Boxes During Packing" at bounding box center [505, 309] width 9 height 7
checkbox input "false"
click at [490, 432] on button "Save" at bounding box center [489, 436] width 25 height 15
